Goal: Task Accomplishment & Management: Complete application form

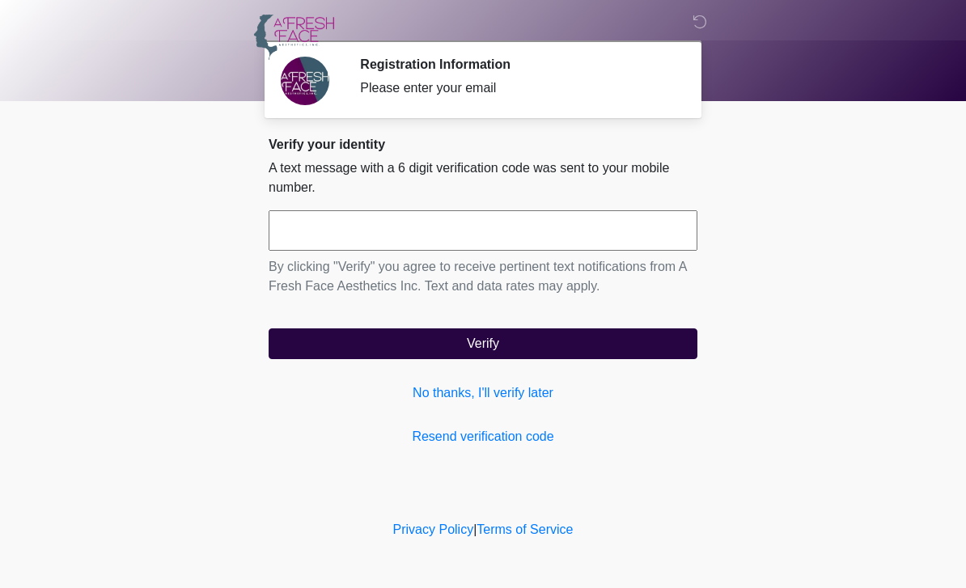
click at [382, 235] on input "text" at bounding box center [483, 230] width 429 height 40
click at [462, 445] on link "Resend verification code" at bounding box center [483, 436] width 429 height 19
click at [488, 443] on link "Resend verification code" at bounding box center [483, 436] width 429 height 19
click at [477, 436] on link "Resend verification code" at bounding box center [483, 436] width 429 height 19
click at [432, 443] on link "Resend verification code" at bounding box center [483, 436] width 429 height 19
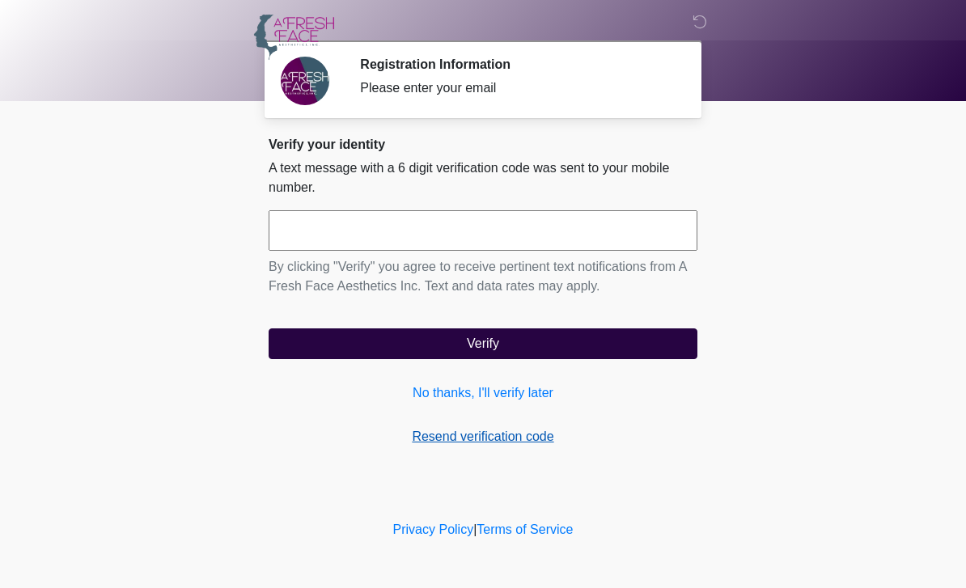
click at [465, 434] on link "Resend verification code" at bounding box center [483, 436] width 429 height 19
click at [475, 441] on link "Resend verification code" at bounding box center [483, 436] width 429 height 19
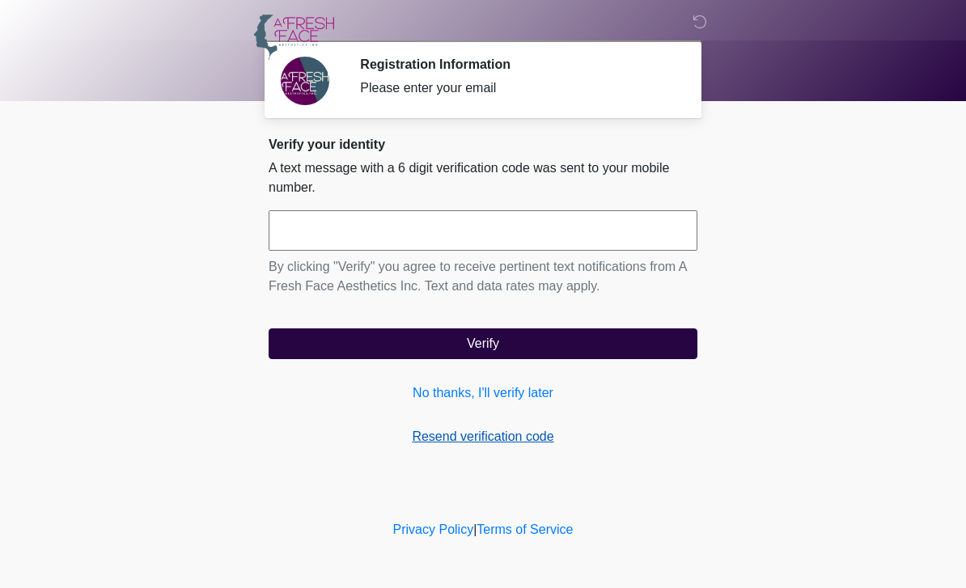
click at [543, 446] on link "Resend verification code" at bounding box center [483, 436] width 429 height 19
click at [538, 437] on link "Resend verification code" at bounding box center [483, 436] width 429 height 19
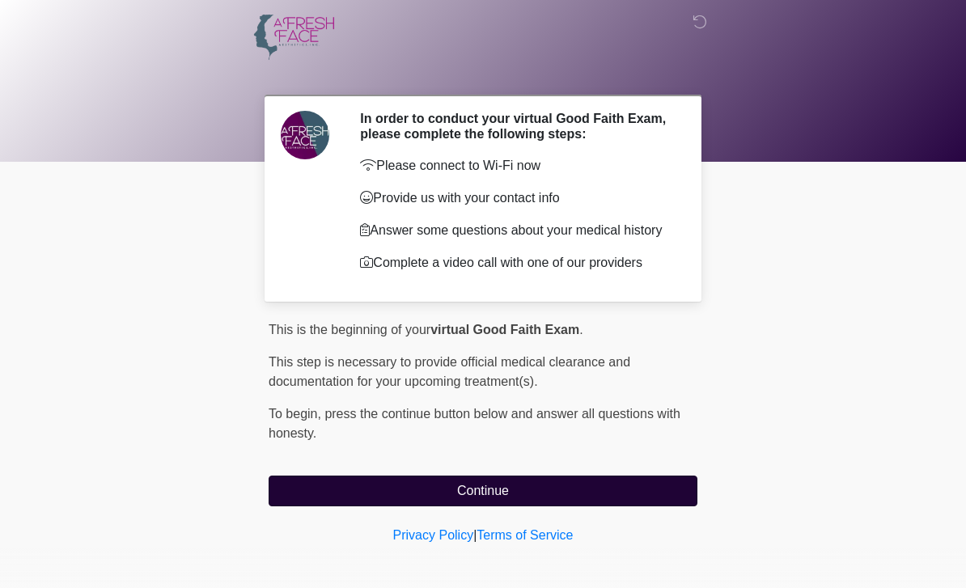
click at [603, 489] on button "Continue" at bounding box center [483, 491] width 429 height 31
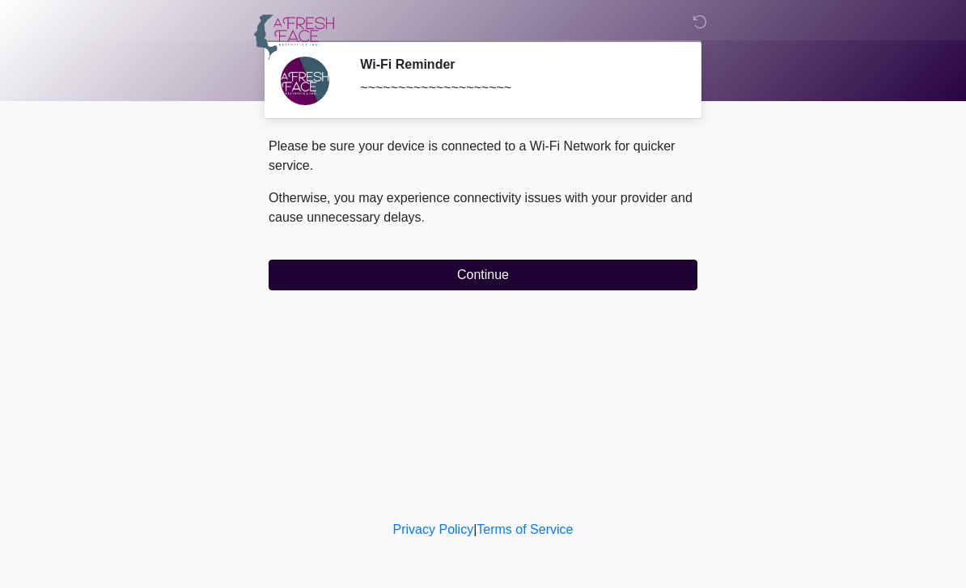
click at [569, 273] on button "Continue" at bounding box center [483, 275] width 429 height 31
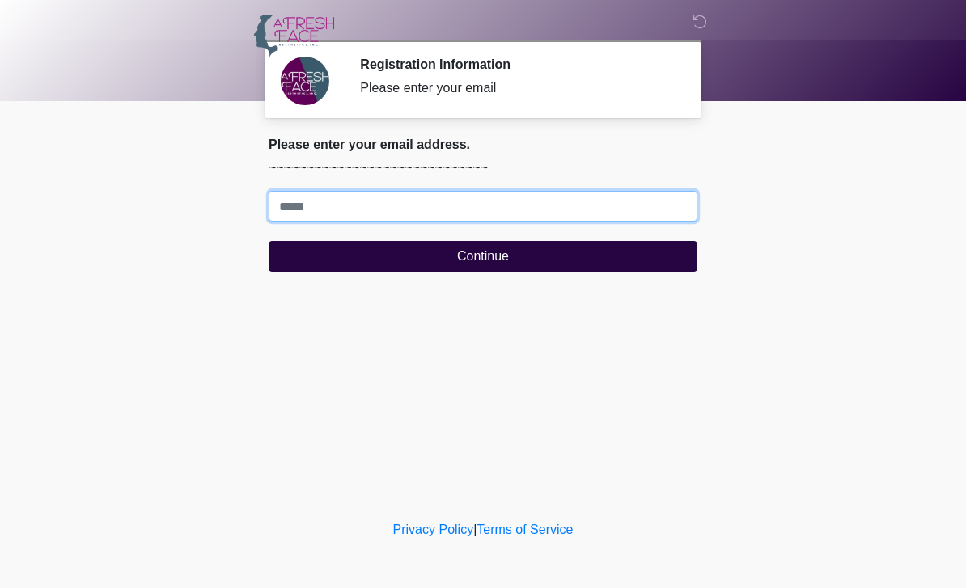
click at [585, 207] on input "Where should we email your treatment plan?" at bounding box center [483, 206] width 429 height 31
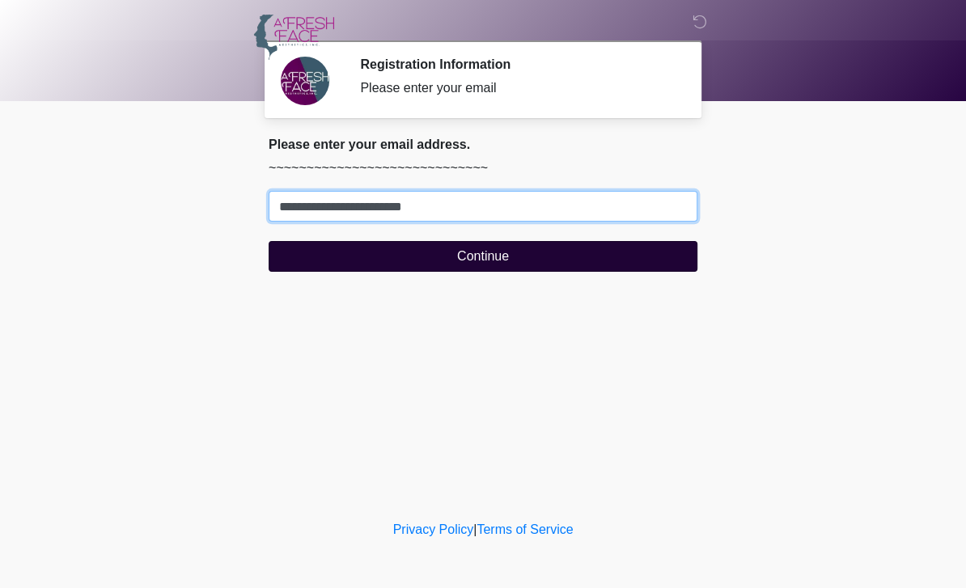
type input "**********"
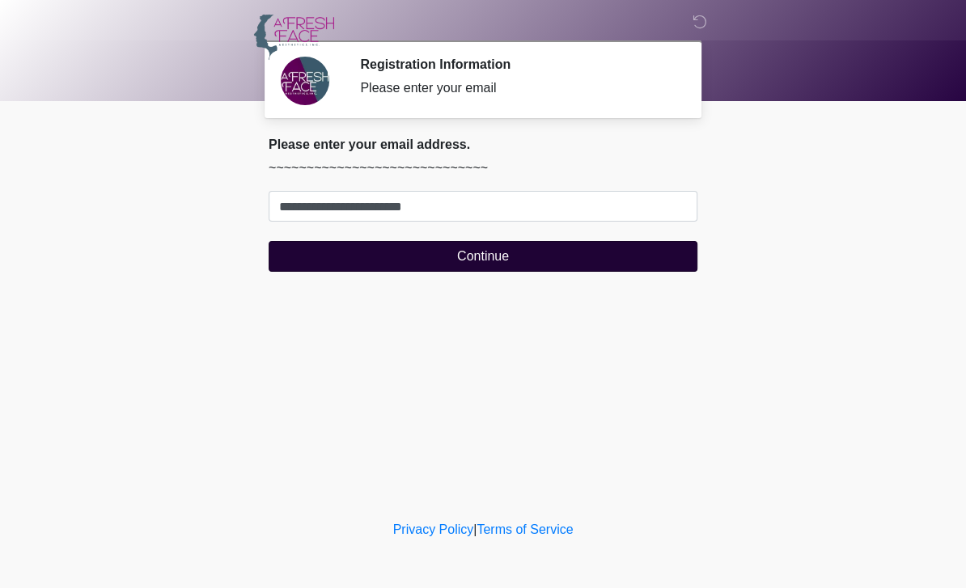
click at [485, 250] on button "Continue" at bounding box center [483, 256] width 429 height 31
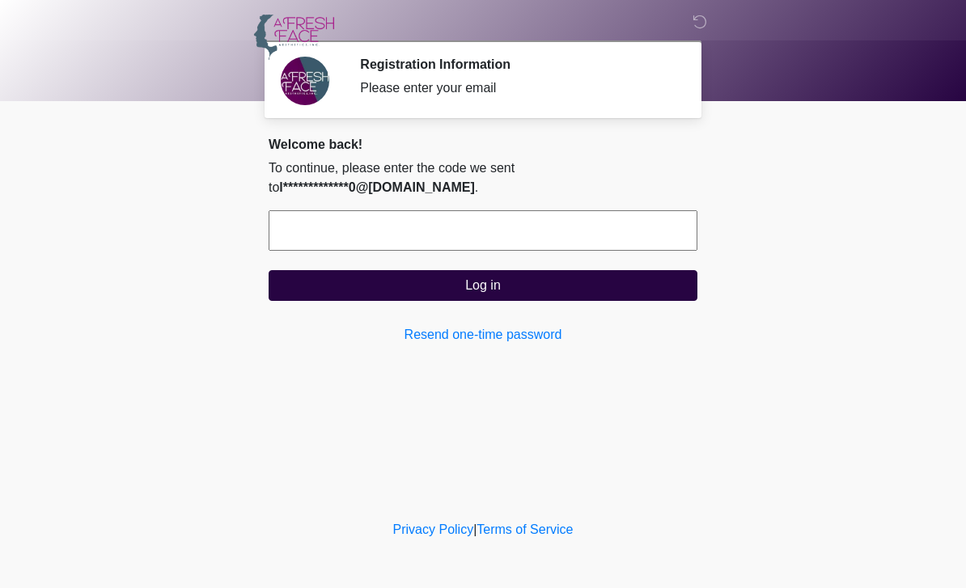
click at [370, 230] on input "text" at bounding box center [483, 230] width 429 height 40
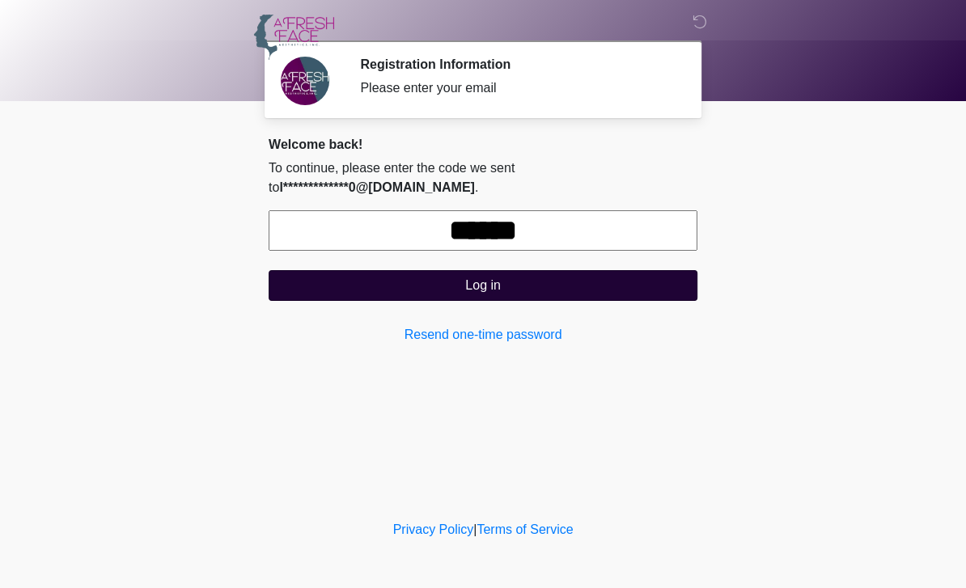
type input "******"
click at [475, 294] on button "Log in" at bounding box center [483, 285] width 429 height 31
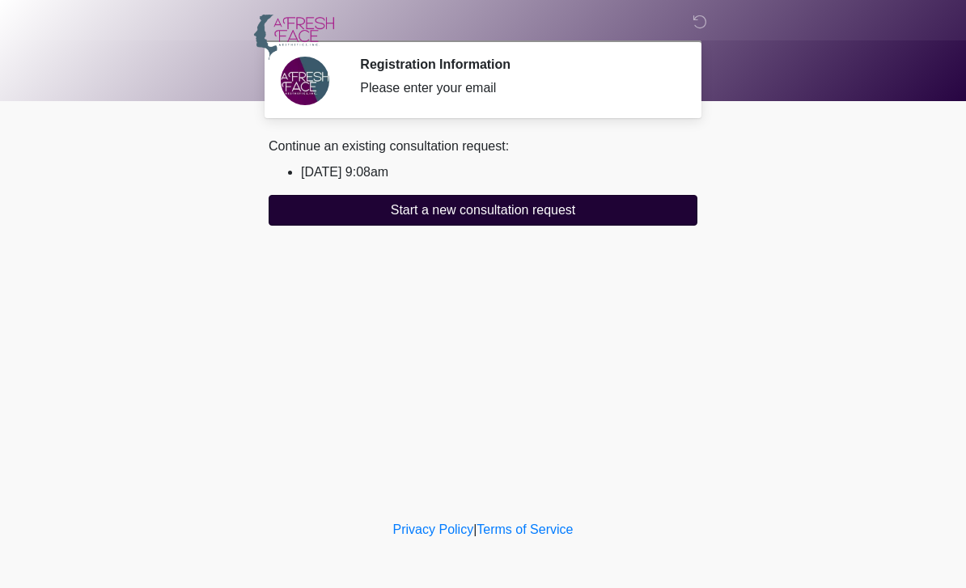
click at [661, 211] on button "Start a new consultation request" at bounding box center [483, 210] width 429 height 31
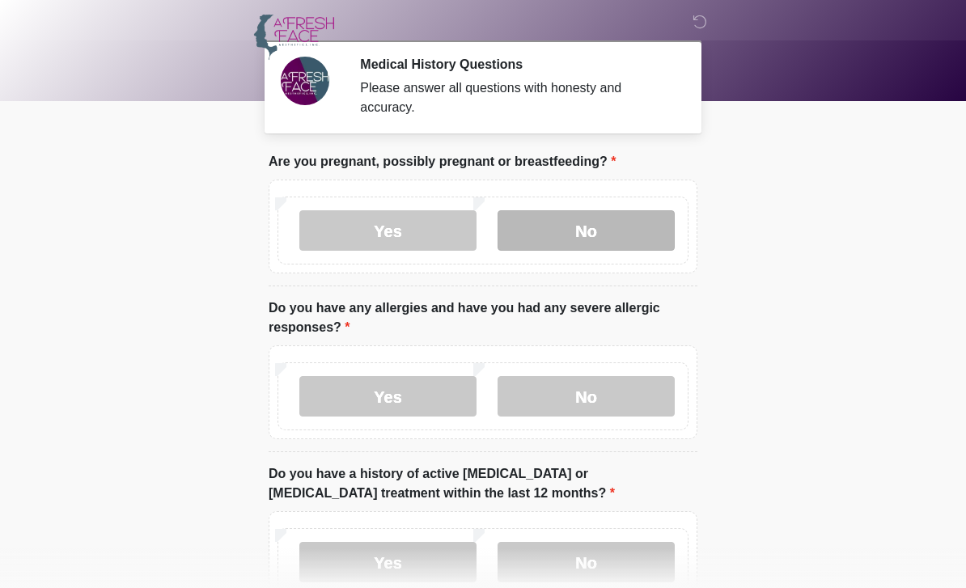
click at [639, 211] on label "No" at bounding box center [585, 230] width 177 height 40
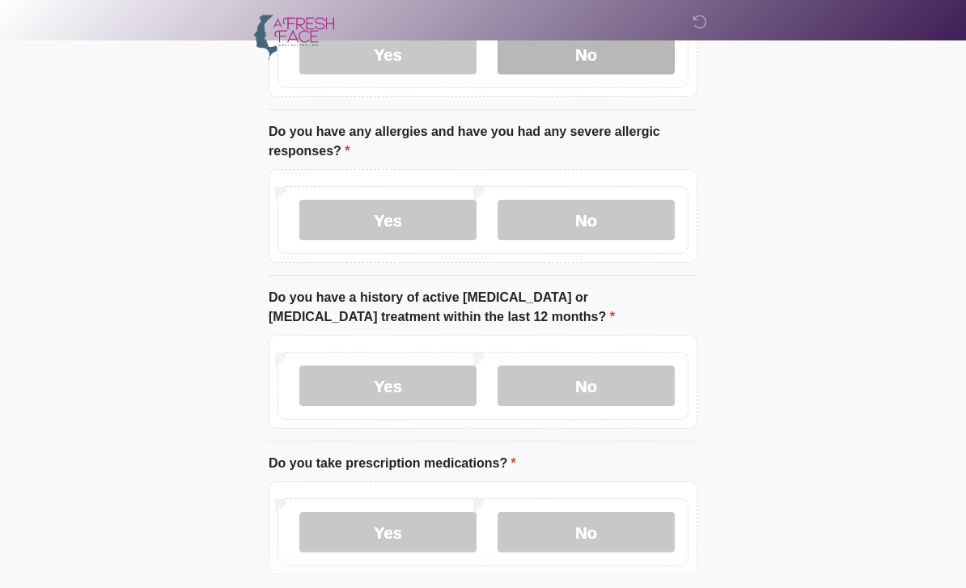
scroll to position [192, 0]
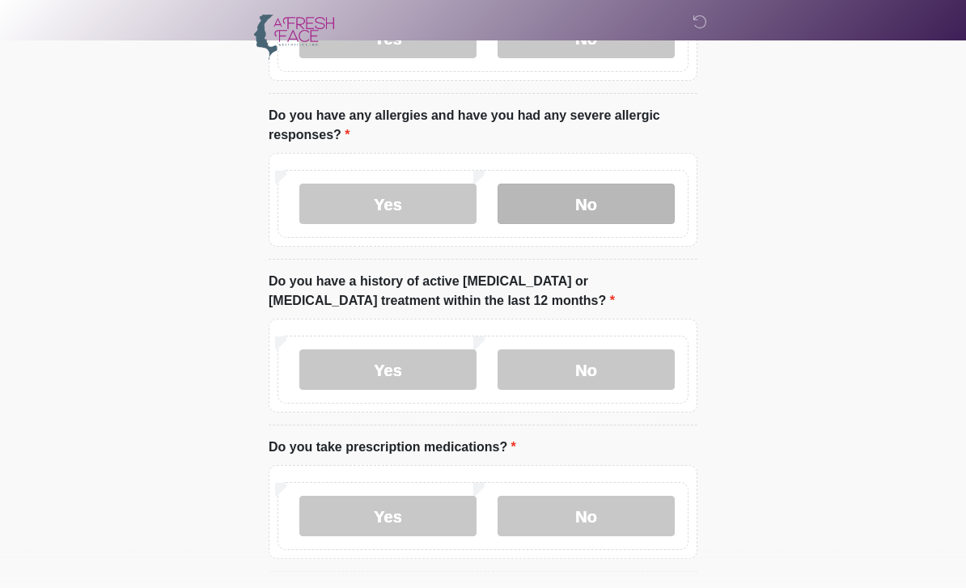
click at [624, 199] on label "No" at bounding box center [585, 204] width 177 height 40
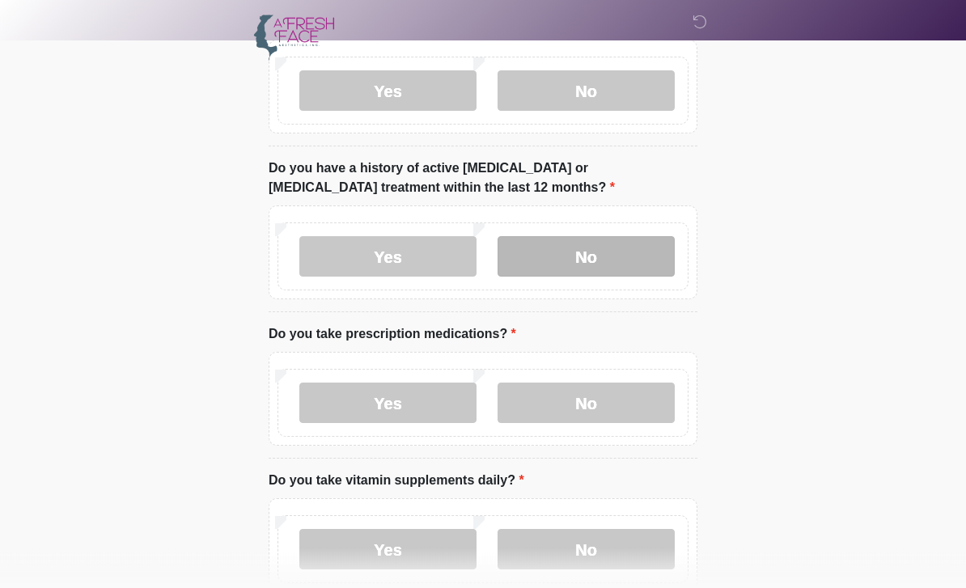
click at [648, 245] on label "No" at bounding box center [585, 256] width 177 height 40
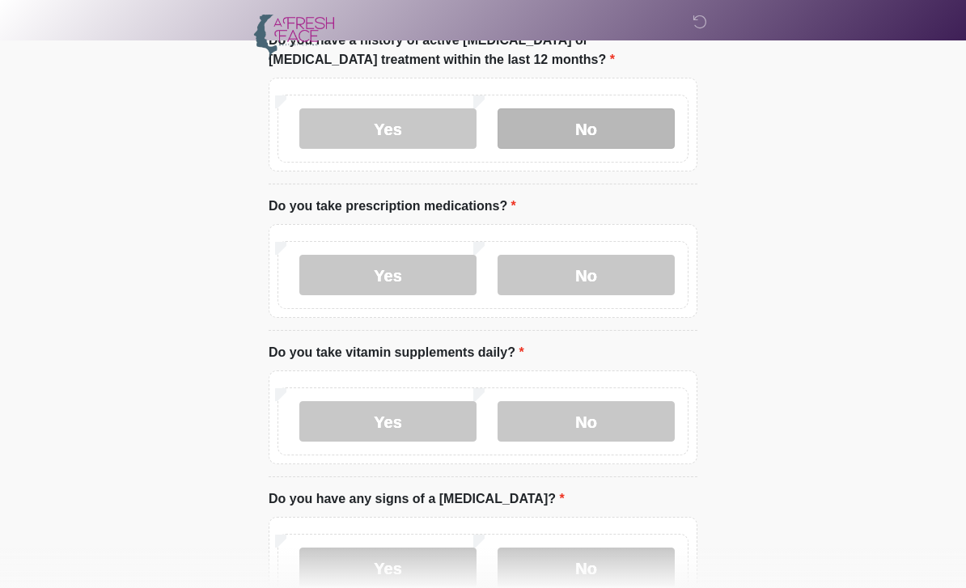
scroll to position [433, 0]
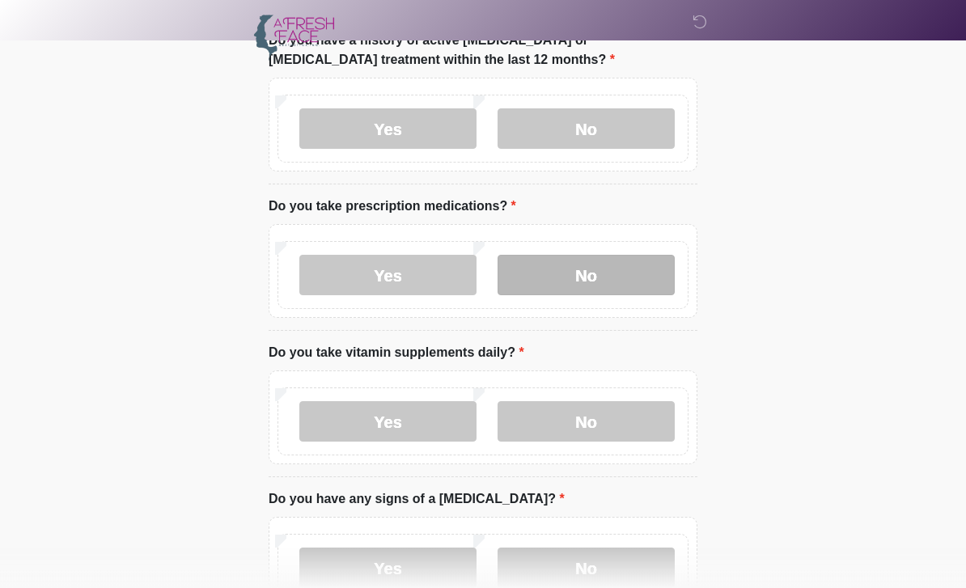
click at [629, 257] on label "No" at bounding box center [585, 275] width 177 height 40
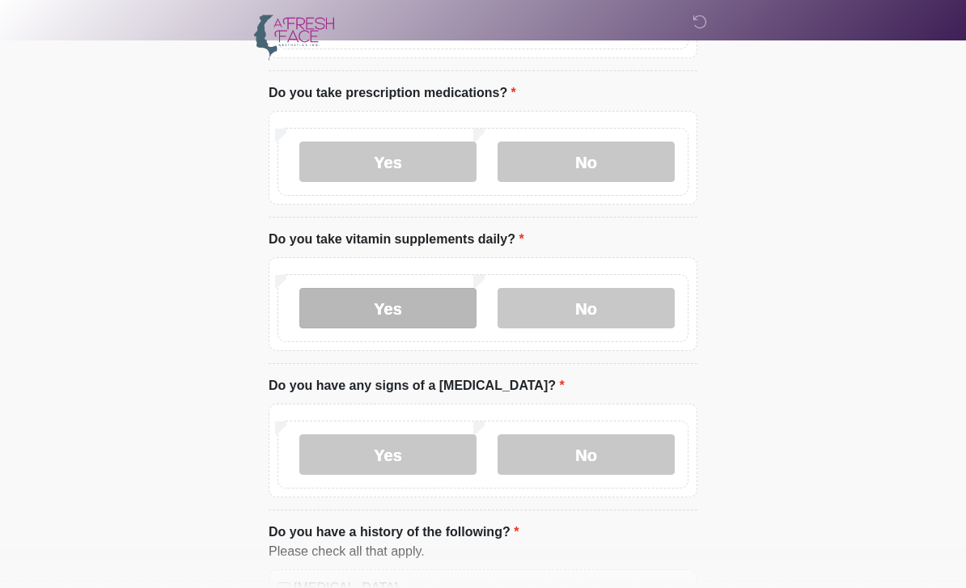
click at [403, 288] on label "Yes" at bounding box center [387, 308] width 177 height 40
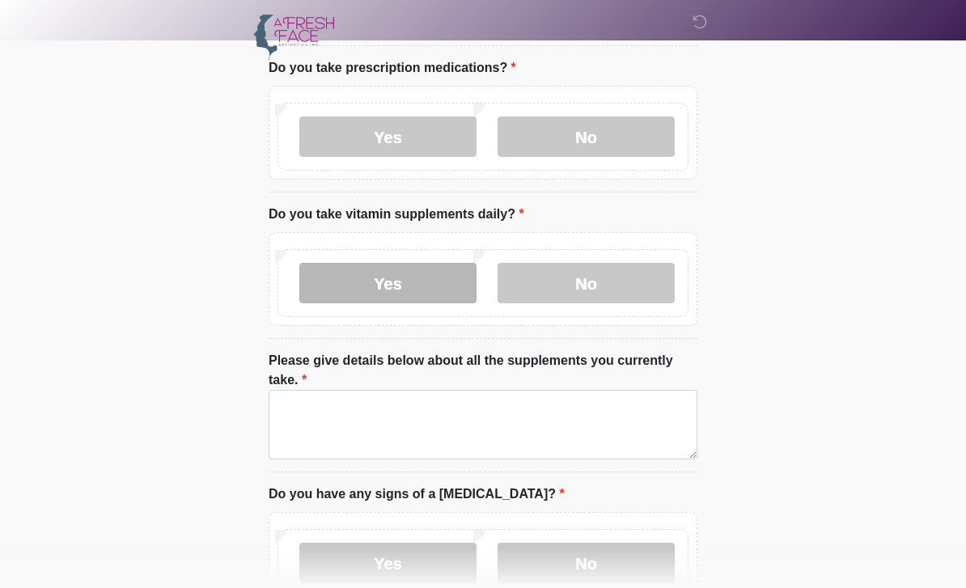
scroll to position [605, 0]
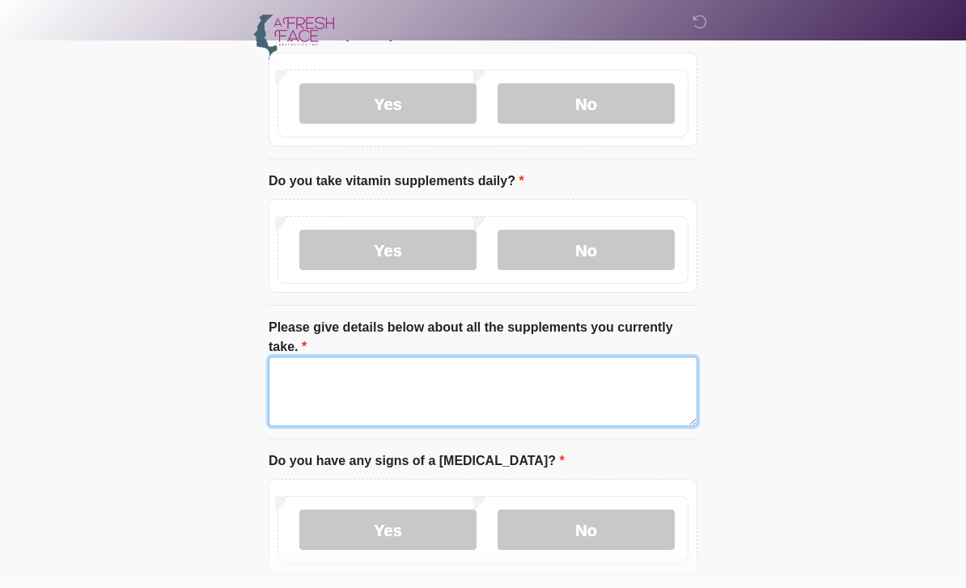
click at [632, 366] on textarea "Please give details below about all the supplements you currently take." at bounding box center [483, 392] width 429 height 70
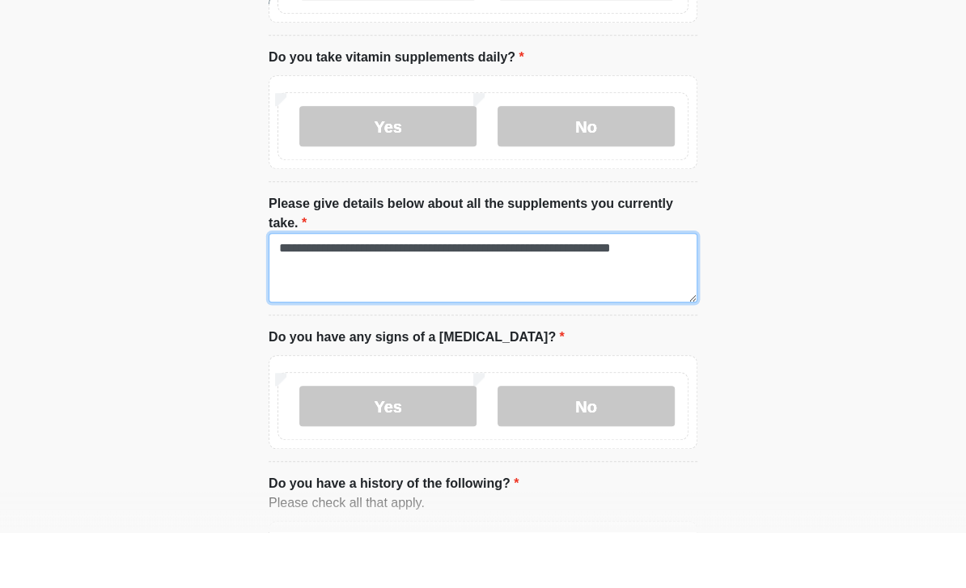
scroll to position [674, 0]
type textarea "**********"
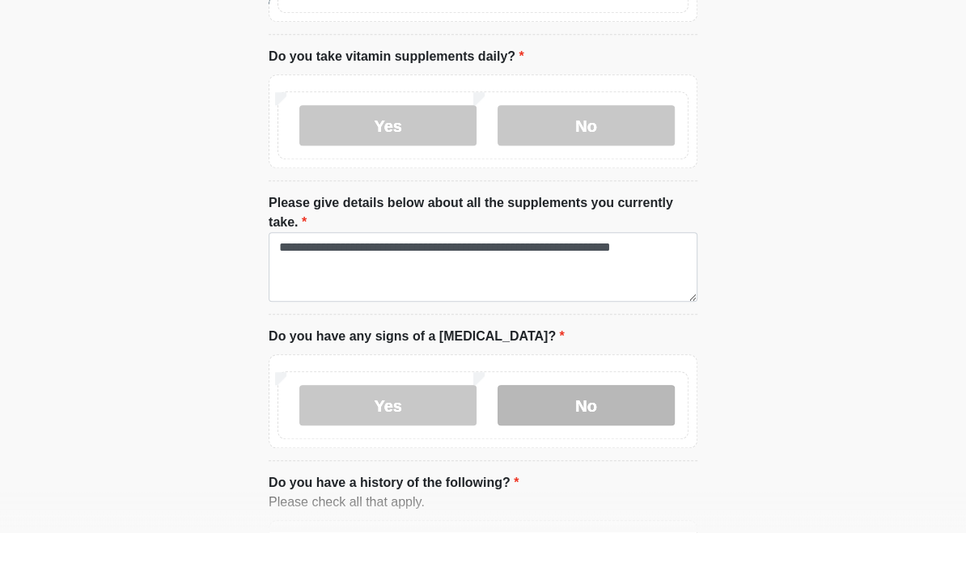
click at [541, 441] on label "No" at bounding box center [585, 461] width 177 height 40
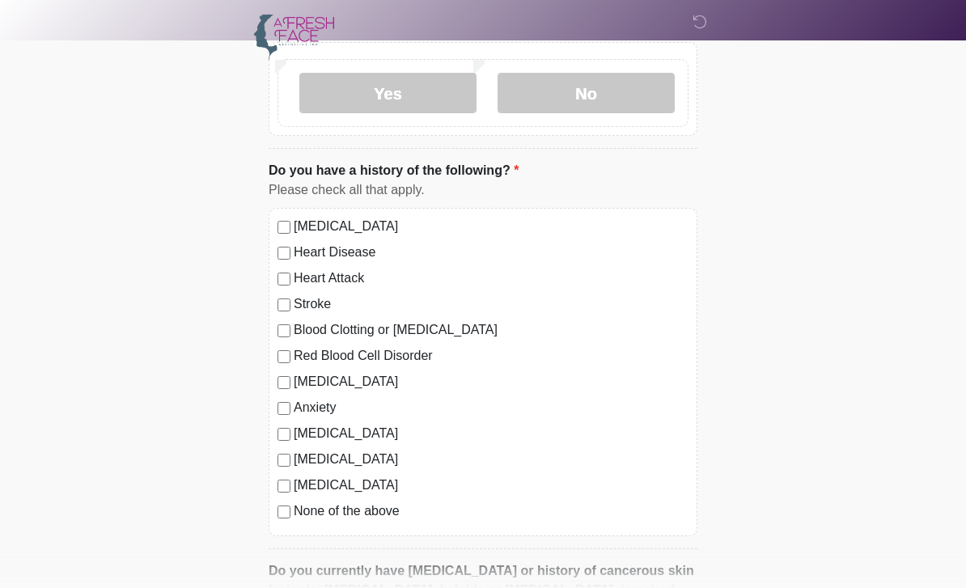
scroll to position [1069, 0]
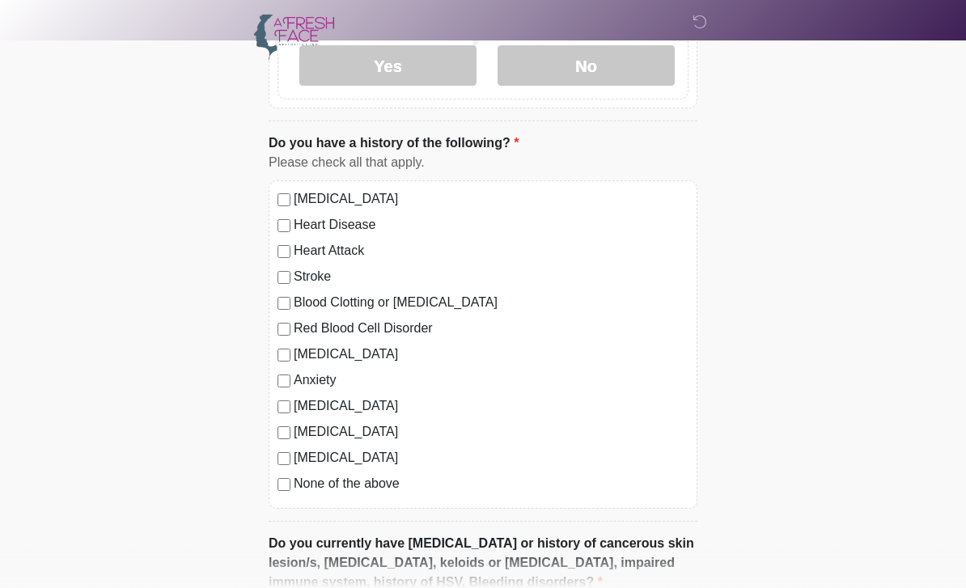
click at [289, 497] on div "High Blood Pressure Heart Disease Heart Attack Stroke Blood Clotting or Bleedin…" at bounding box center [483, 344] width 429 height 328
click at [293, 381] on div "Anxiety" at bounding box center [482, 379] width 411 height 19
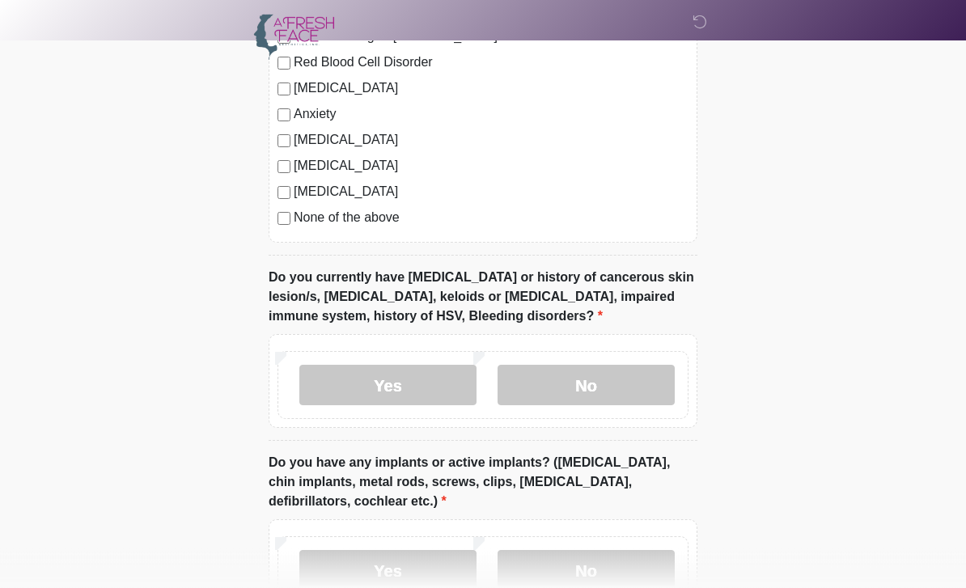
scroll to position [1336, 0]
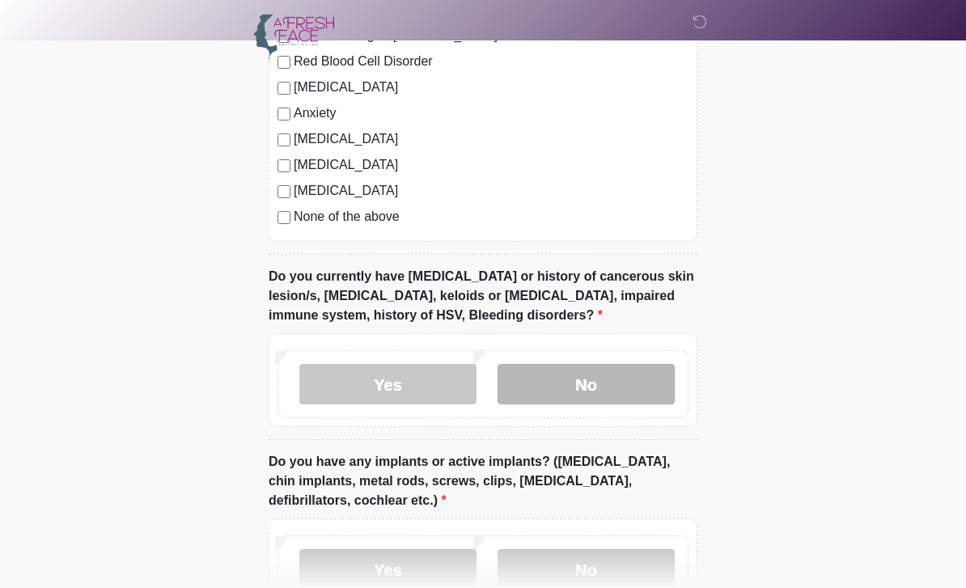
click at [521, 392] on label "No" at bounding box center [585, 384] width 177 height 40
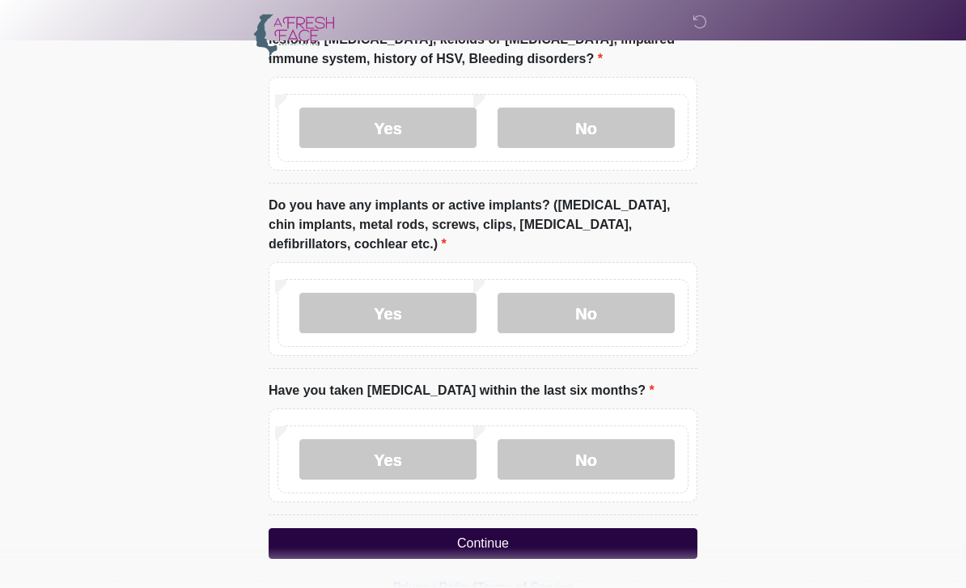
scroll to position [1594, 0]
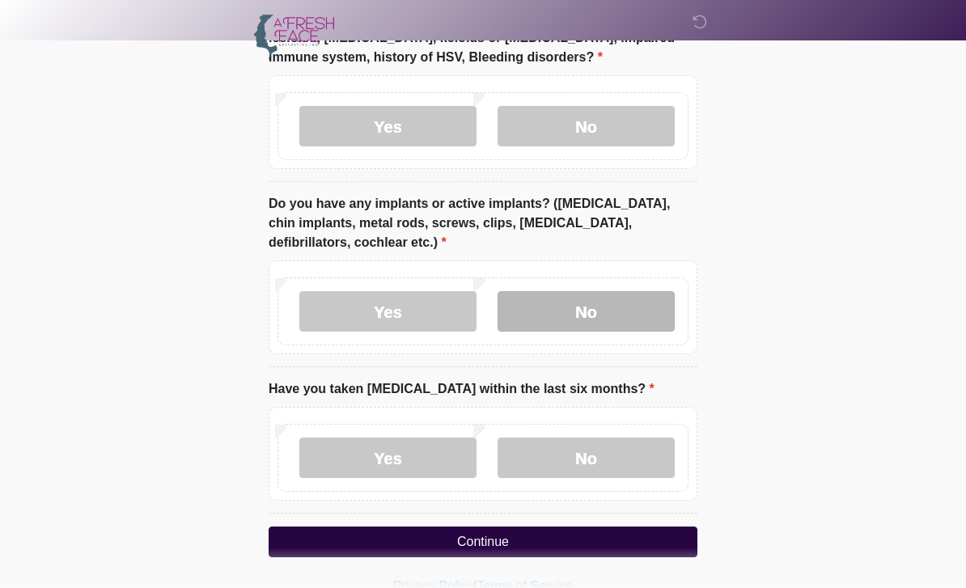
click at [572, 320] on label "No" at bounding box center [585, 311] width 177 height 40
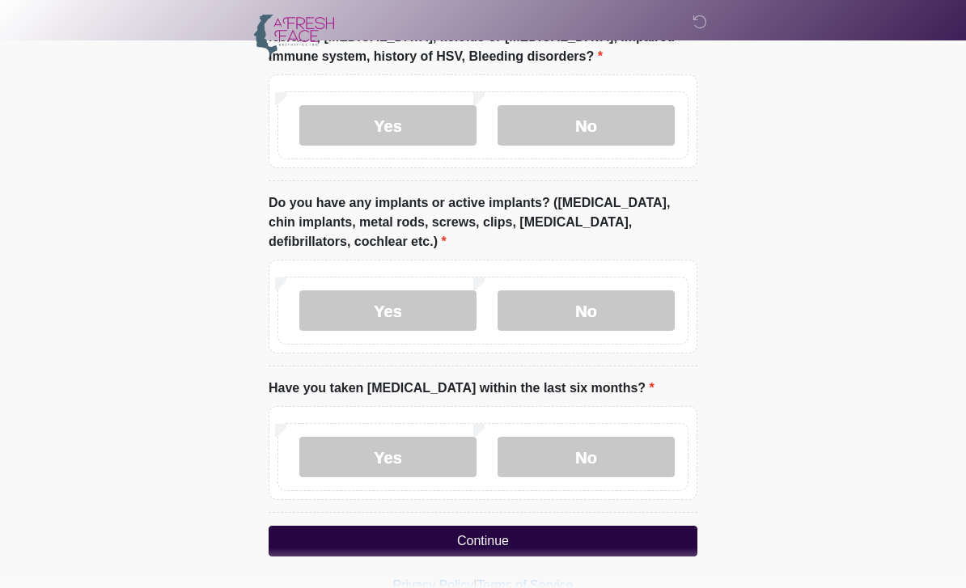
scroll to position [1595, 0]
click at [531, 453] on label "No" at bounding box center [585, 457] width 177 height 40
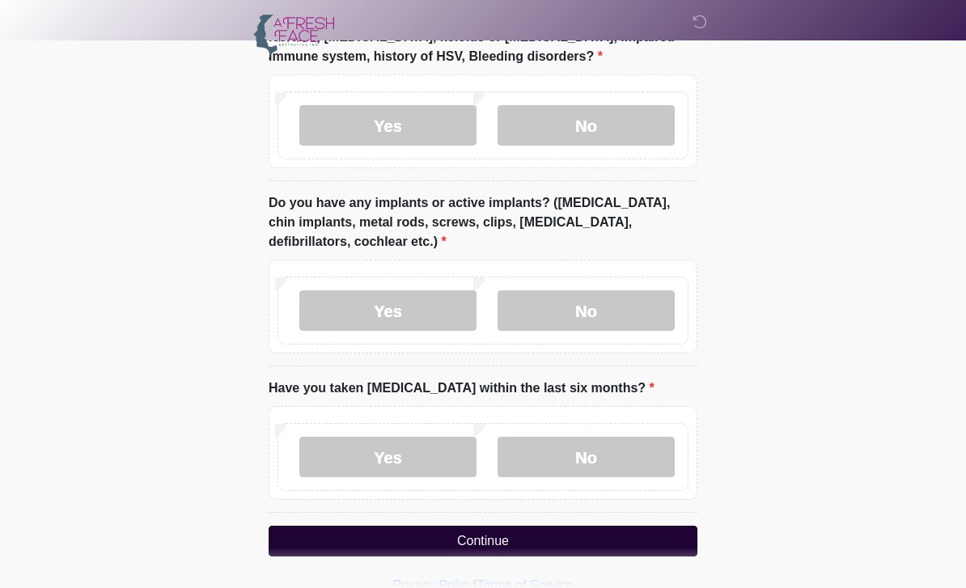
click at [480, 552] on button "Continue" at bounding box center [483, 541] width 429 height 31
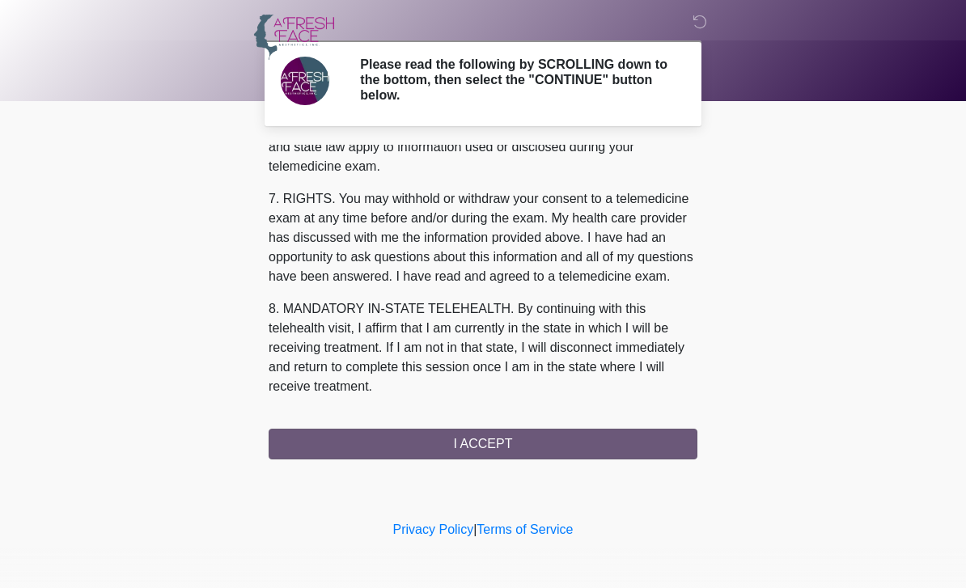
scroll to position [693, 0]
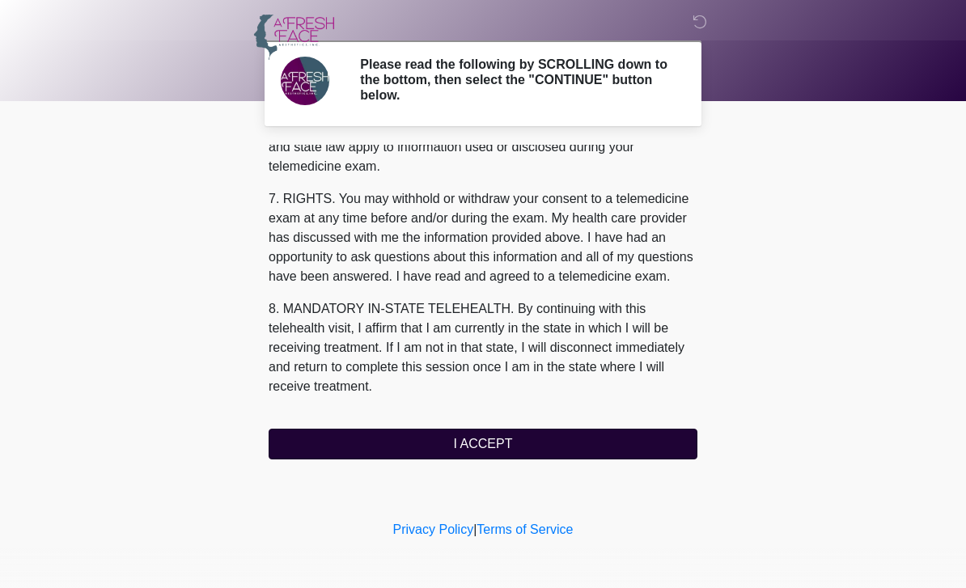
click at [485, 443] on button "I ACCEPT" at bounding box center [483, 444] width 429 height 31
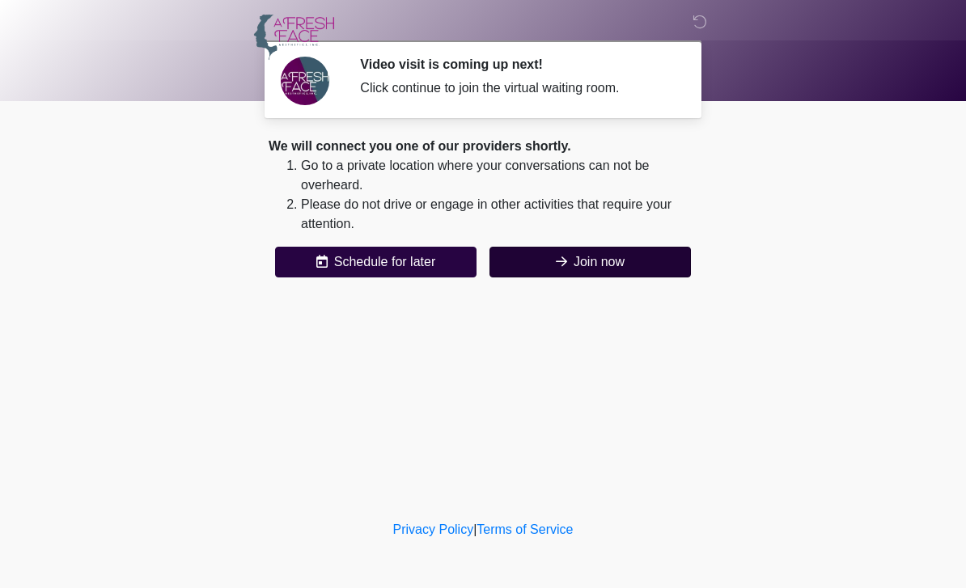
click at [605, 266] on button "Join now" at bounding box center [589, 262] width 201 height 31
